Goal: Information Seeking & Learning: Check status

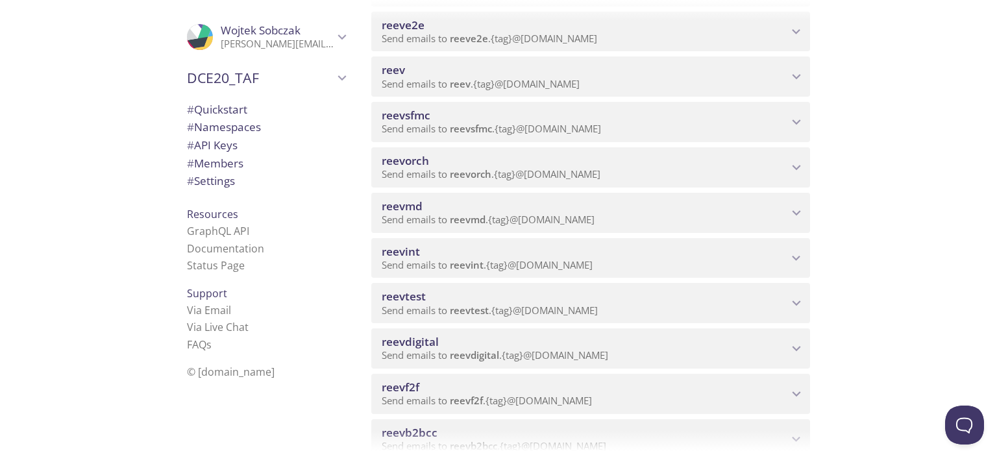
scroll to position [325, 0]
click at [443, 299] on span "reevdigital" at bounding box center [585, 299] width 406 height 14
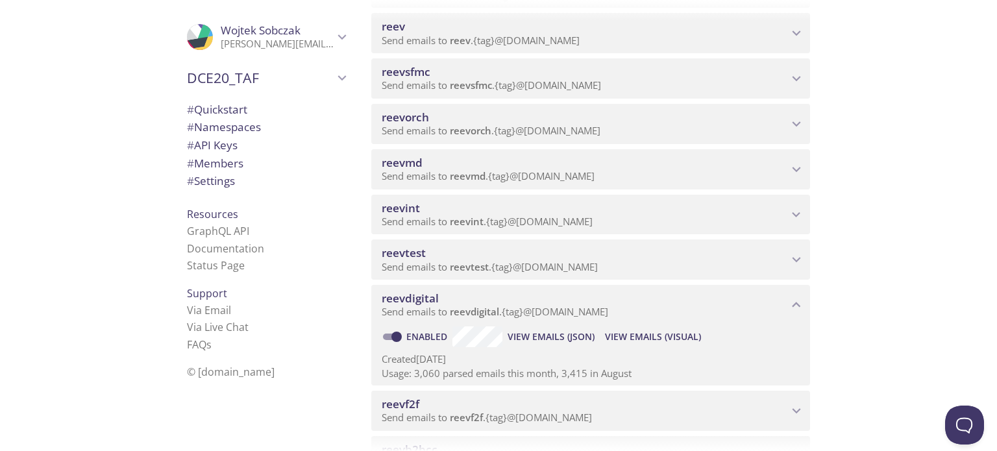
click at [665, 340] on span "View Emails (Visual)" at bounding box center [653, 337] width 96 height 16
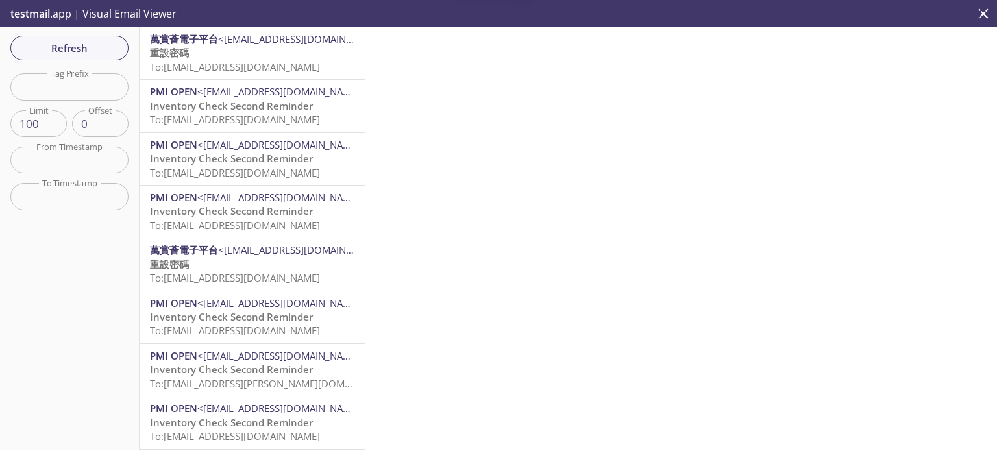
click at [195, 64] on span "To: [EMAIL_ADDRESS][DOMAIN_NAME]" at bounding box center [235, 66] width 170 height 13
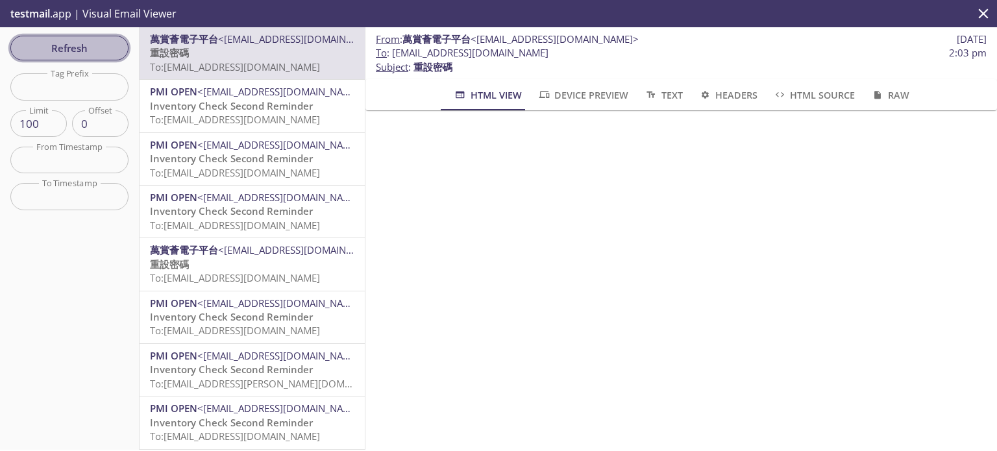
click at [85, 45] on span "Refresh" at bounding box center [69, 48] width 97 height 17
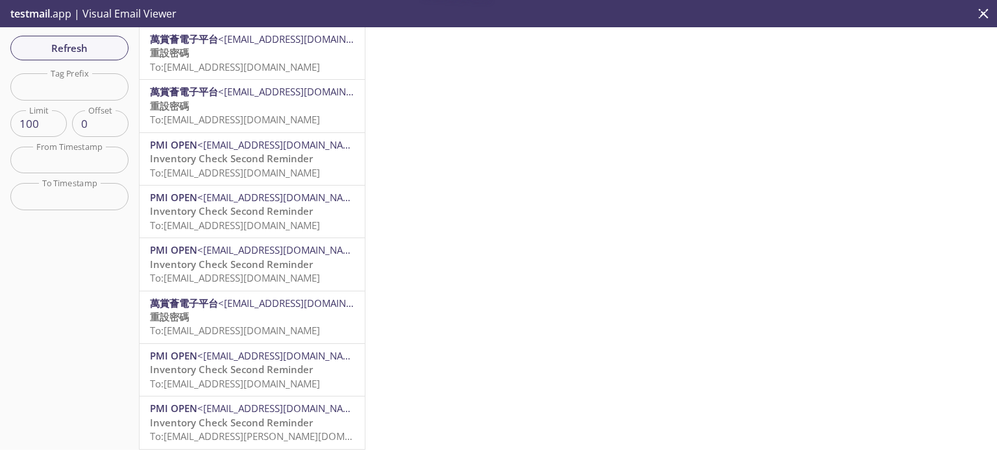
click at [263, 45] on span "<[EMAIL_ADDRESS][DOMAIN_NAME]>" at bounding box center [302, 38] width 168 height 13
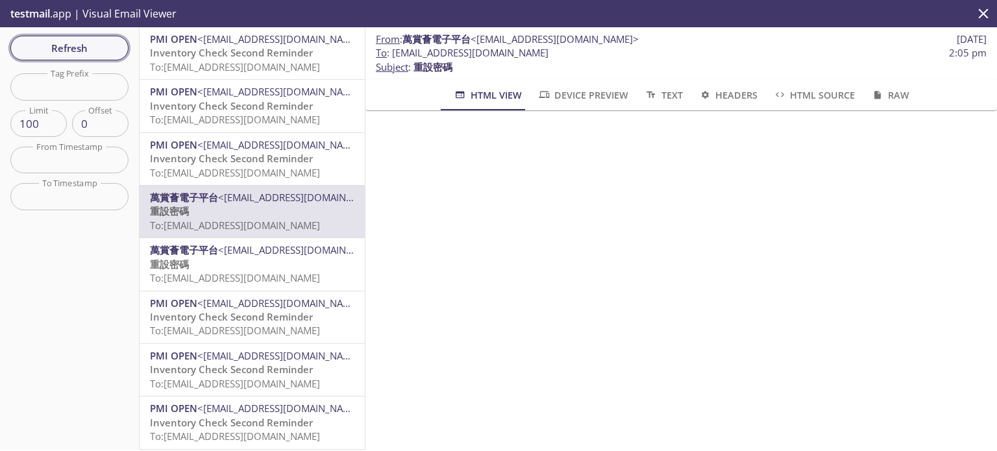
click at [88, 38] on button "Refresh" at bounding box center [69, 48] width 118 height 25
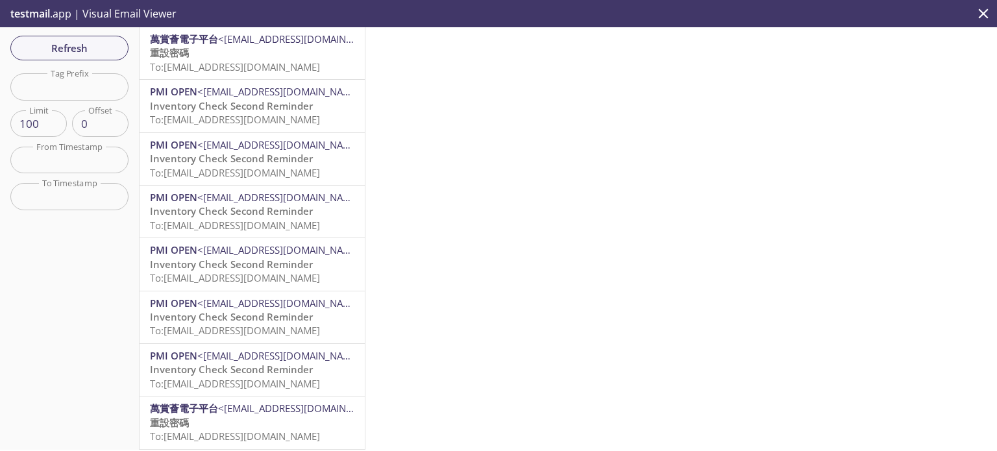
click at [242, 46] on p "重設密碼 To: [EMAIL_ADDRESS][DOMAIN_NAME]" at bounding box center [252, 60] width 205 height 28
